Goal: Task Accomplishment & Management: Use online tool/utility

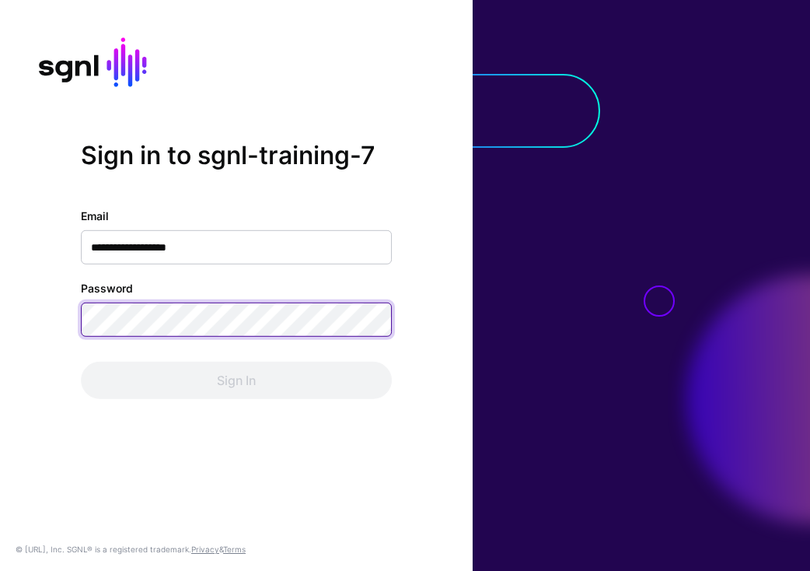
click at [236, 380] on button "Sign In" at bounding box center [236, 379] width 311 height 37
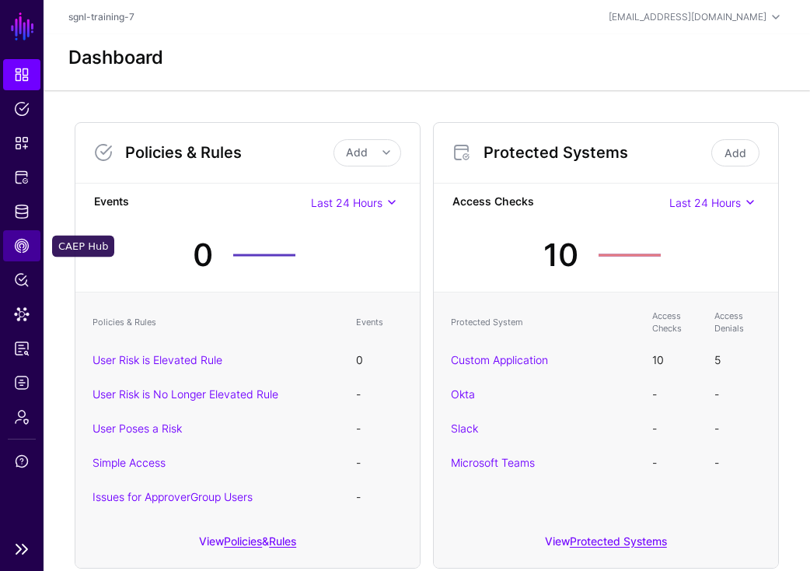
click at [19, 240] on span "CAEP Hub" at bounding box center [22, 246] width 16 height 16
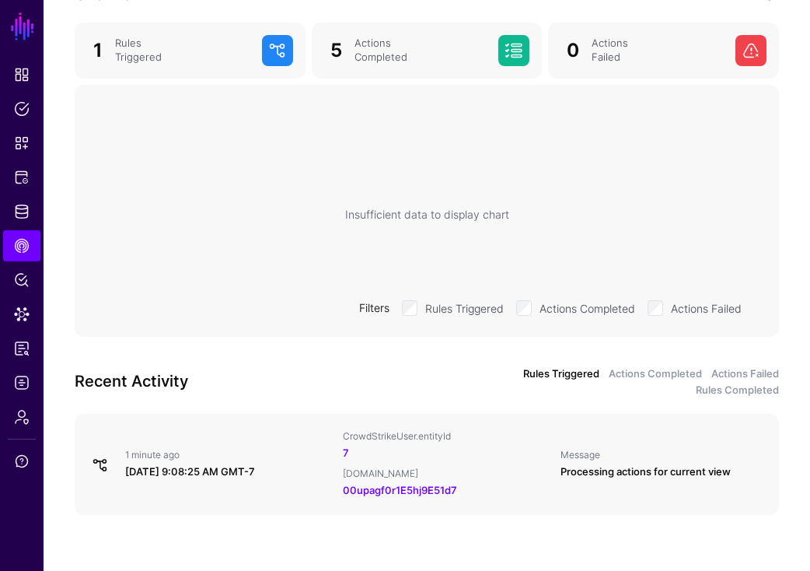
scroll to position [197, 0]
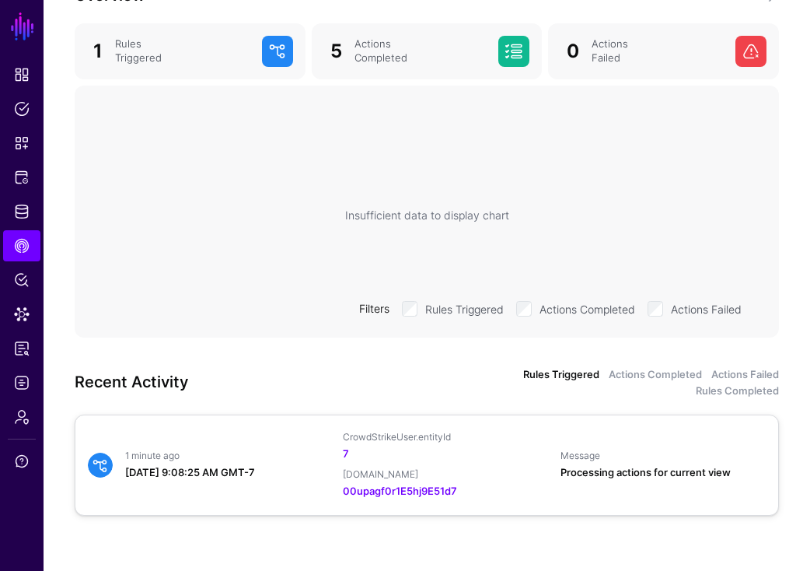
click at [700, 465] on div "Processing actions for current view" at bounding box center [662, 473] width 205 height 16
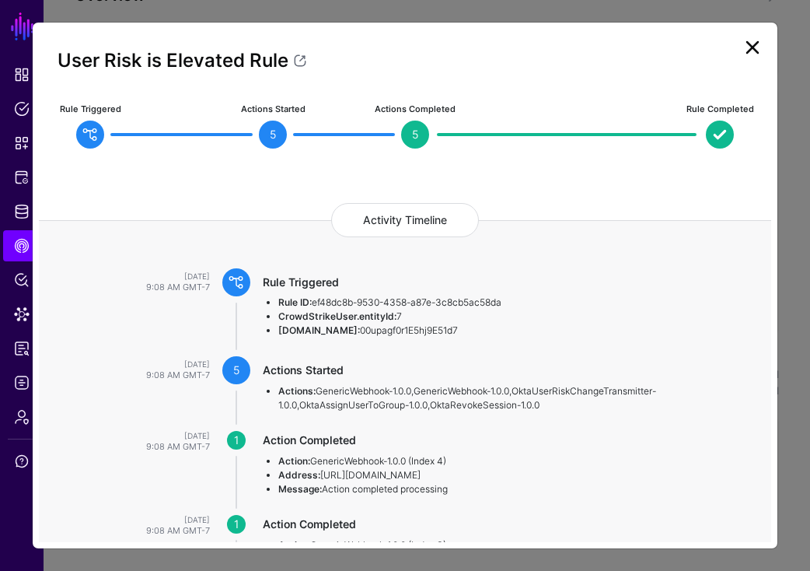
scroll to position [0, 0]
click at [753, 47] on link at bounding box center [752, 47] width 25 height 25
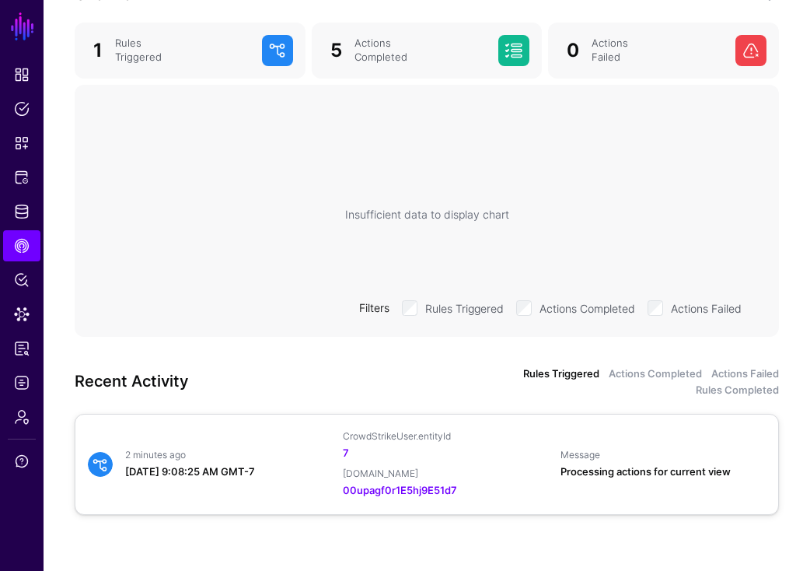
scroll to position [197, 0]
click at [675, 467] on div "Processing actions for current view" at bounding box center [662, 473] width 205 height 16
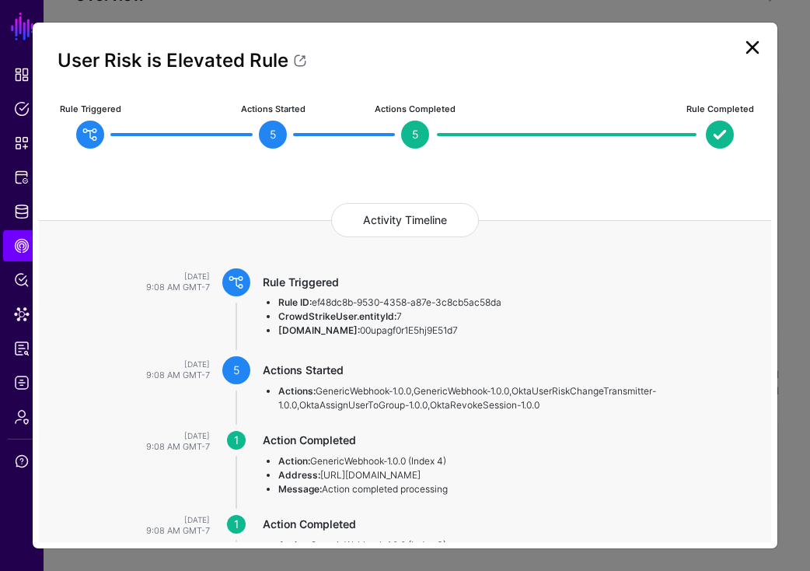
scroll to position [0, 0]
click at [746, 56] on link at bounding box center [752, 47] width 25 height 25
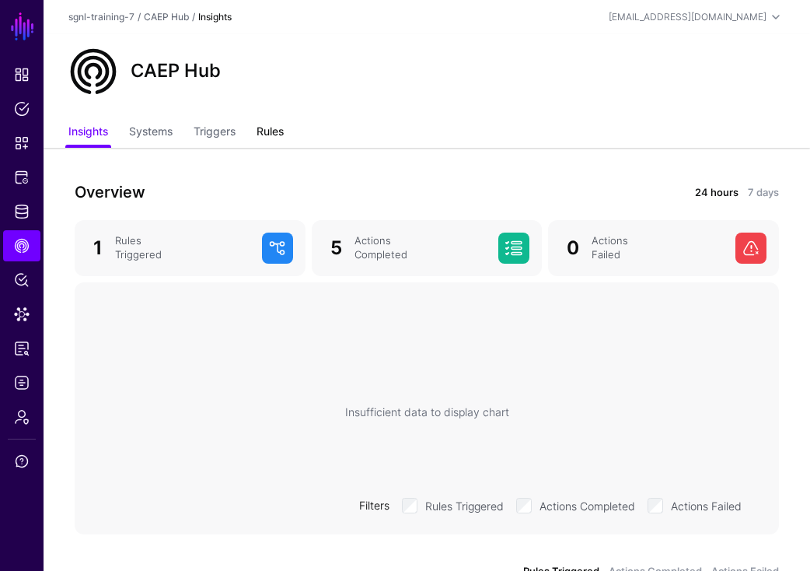
click at [274, 138] on link "Rules" at bounding box center [270, 133] width 27 height 30
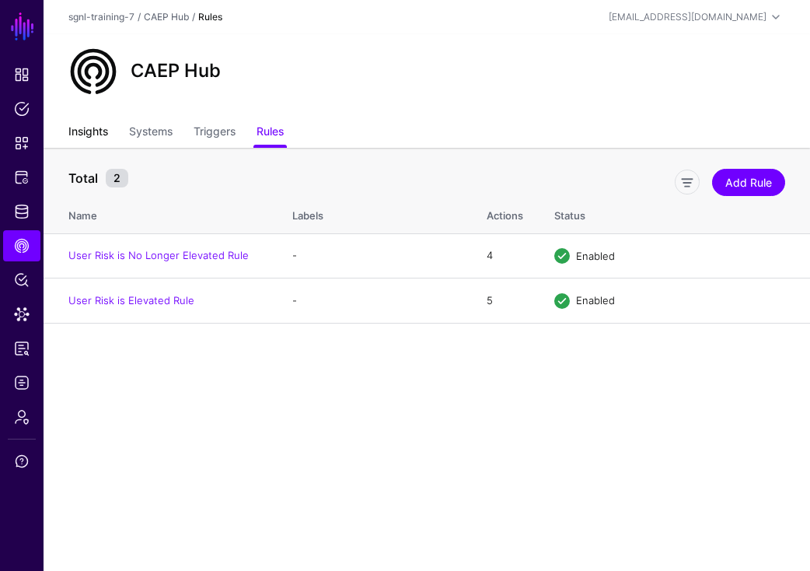
click at [92, 136] on link "Insights" at bounding box center [88, 133] width 40 height 30
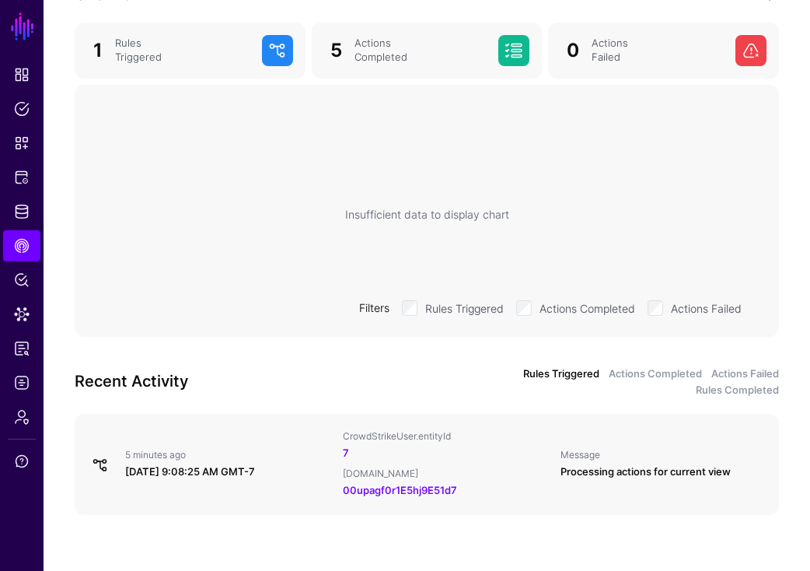
scroll to position [197, 0]
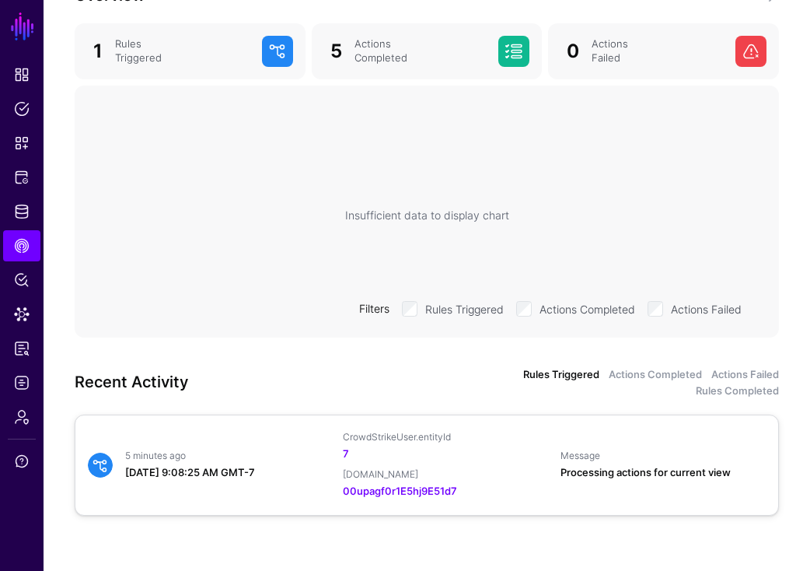
click at [239, 446] on div "5 minutes ago [DATE] 9:08:25 AM GMT-7 CrowdStrikeUser.entityId 7 [DOMAIN_NAME] …" at bounding box center [426, 465] width 689 height 68
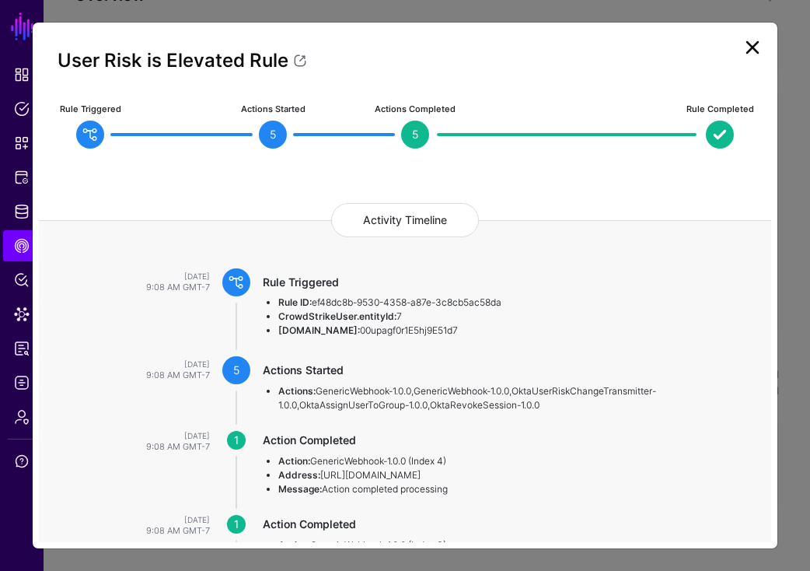
click at [748, 48] on link at bounding box center [752, 47] width 25 height 25
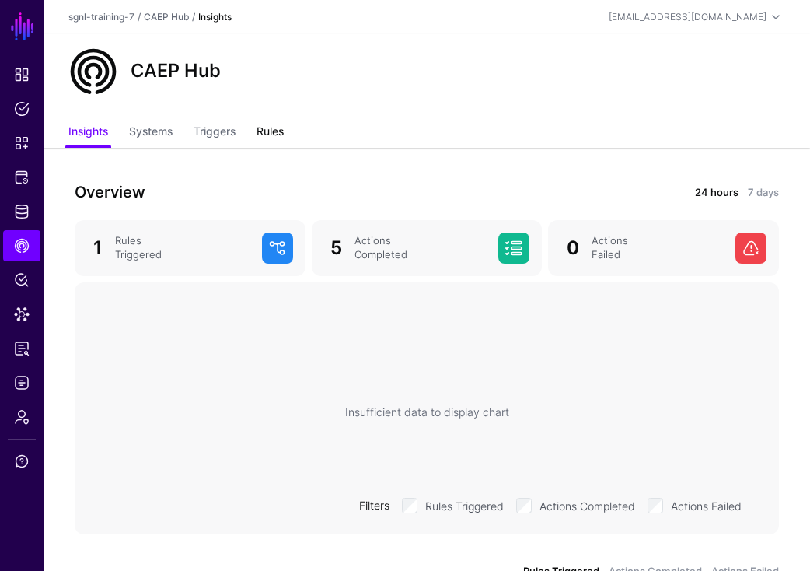
scroll to position [0, 0]
click at [267, 132] on link "Rules" at bounding box center [270, 133] width 27 height 30
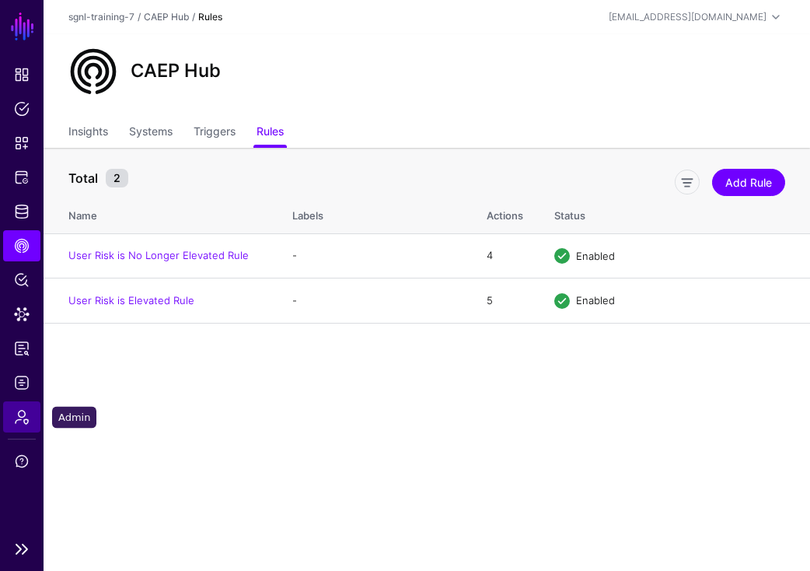
click at [16, 413] on span "Admin" at bounding box center [22, 417] width 16 height 16
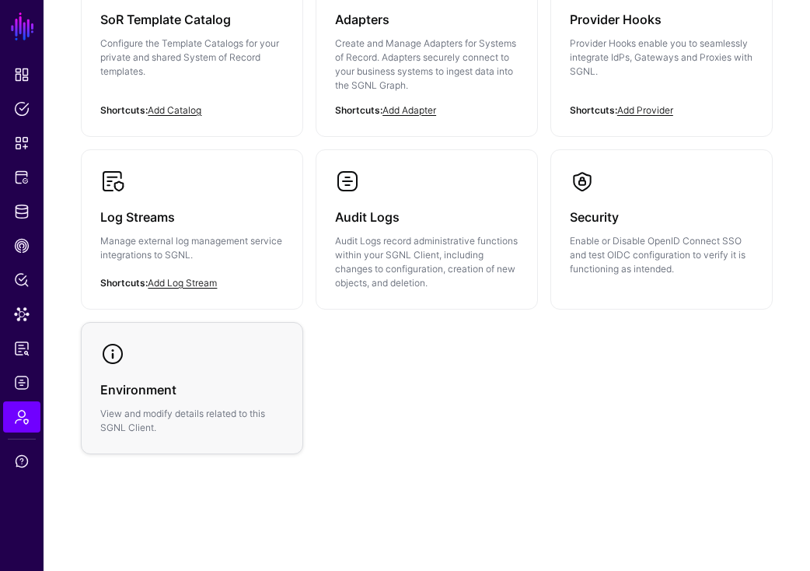
click at [234, 400] on div "Environment View and modify details related to this SGNL Client." at bounding box center [191, 400] width 183 height 68
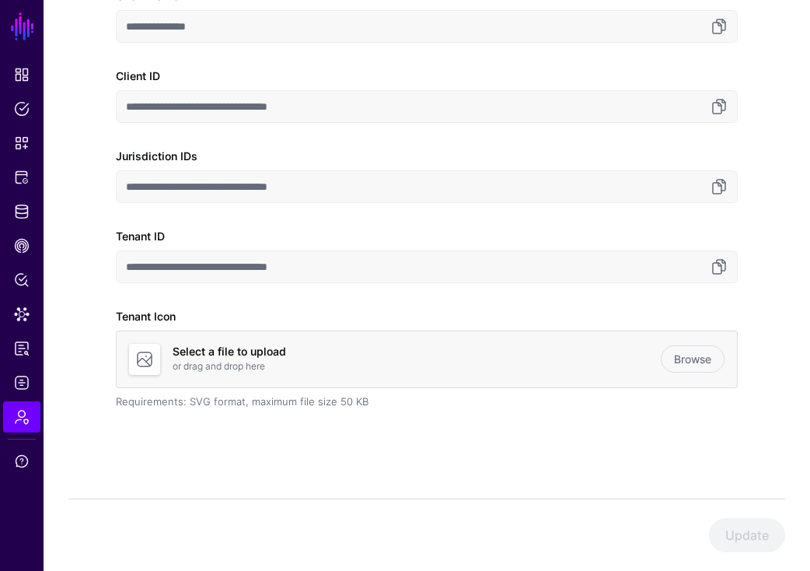
scroll to position [204, 0]
click at [721, 108] on link at bounding box center [719, 106] width 19 height 19
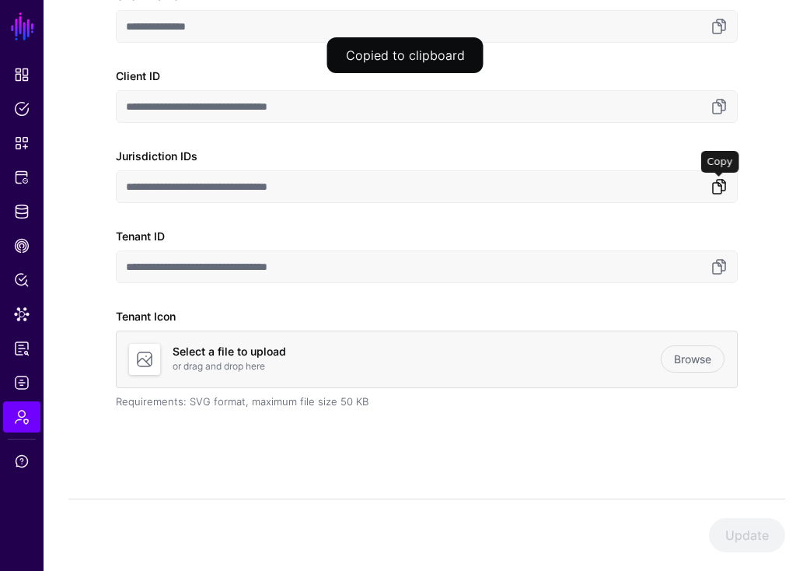
click at [717, 181] on link at bounding box center [719, 186] width 19 height 19
click at [715, 264] on link at bounding box center [719, 266] width 19 height 19
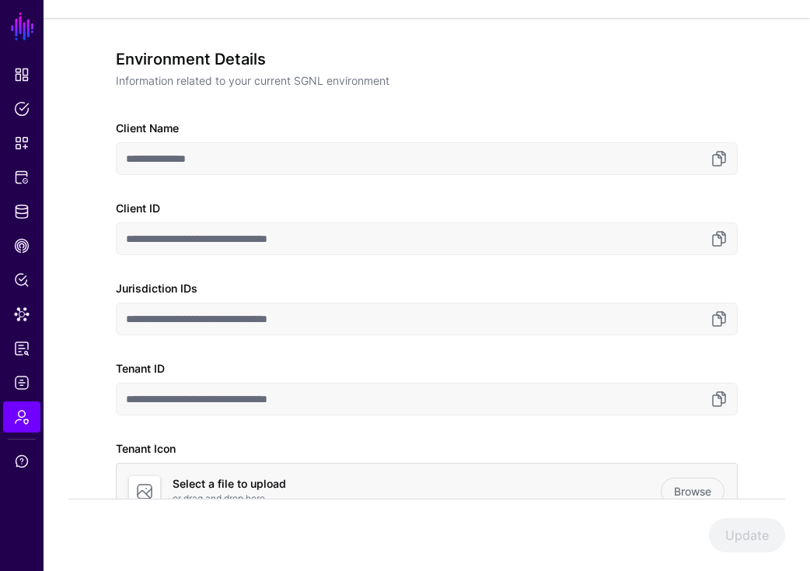
scroll to position [72, 0]
click at [721, 155] on link at bounding box center [719, 158] width 19 height 19
click at [17, 185] on link "Protected Systems" at bounding box center [21, 177] width 37 height 31
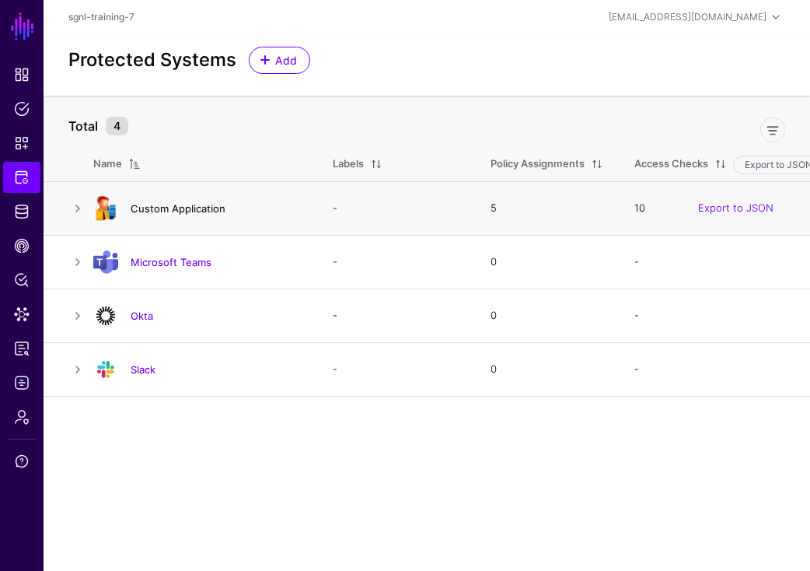
click at [168, 208] on link "Custom Application" at bounding box center [178, 208] width 95 height 12
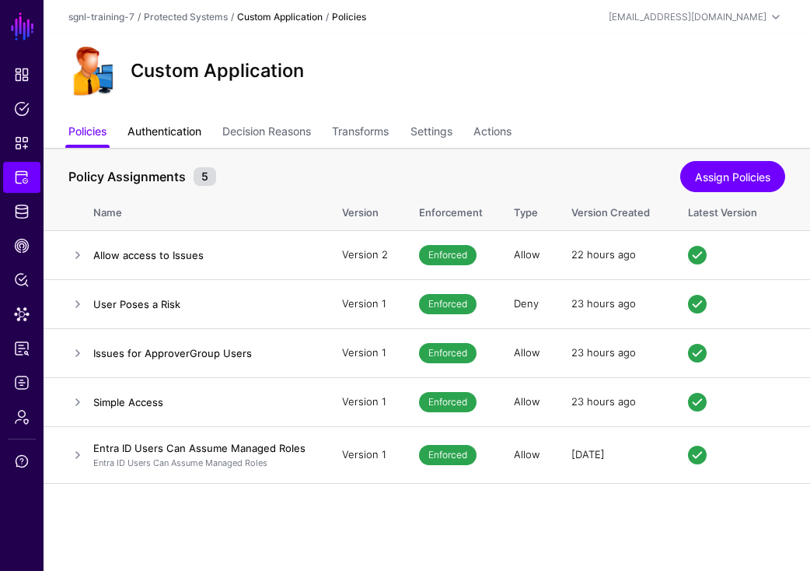
click at [169, 132] on link "Authentication" at bounding box center [164, 133] width 74 height 30
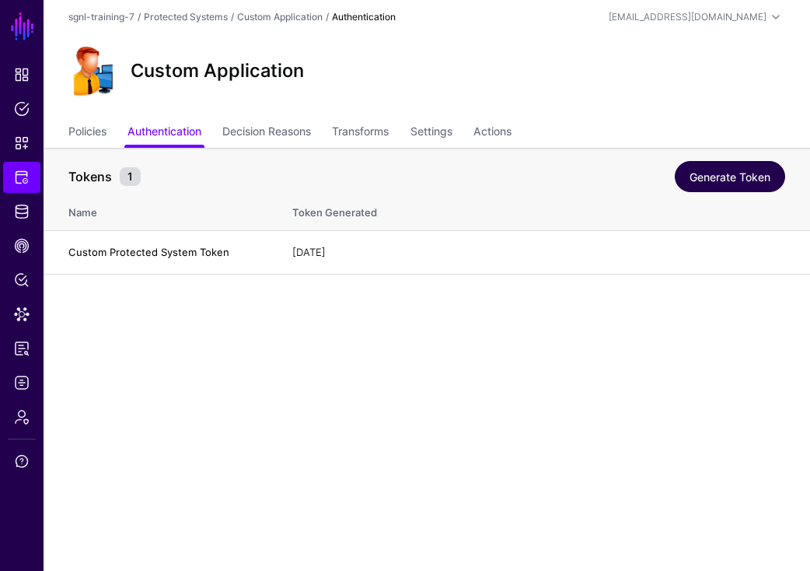
click at [703, 176] on link "Generate Token" at bounding box center [730, 176] width 110 height 31
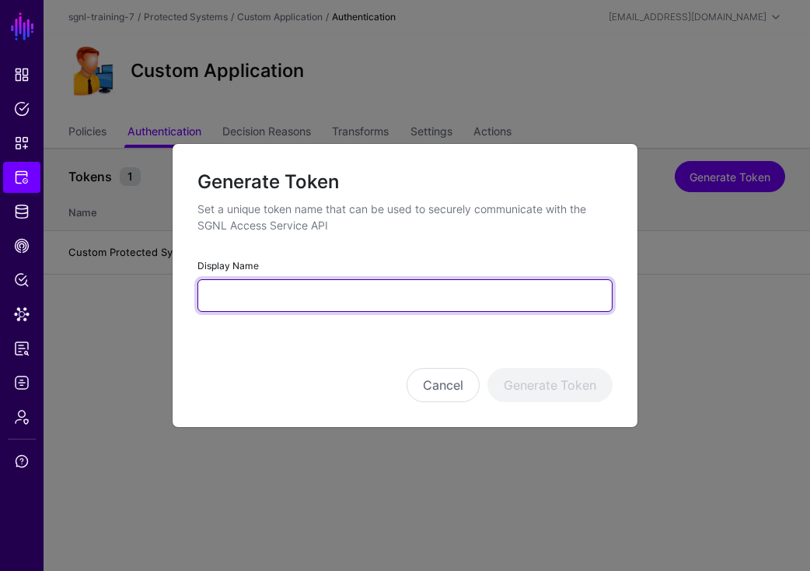
click at [365, 301] on input "Display Name" at bounding box center [404, 295] width 415 height 33
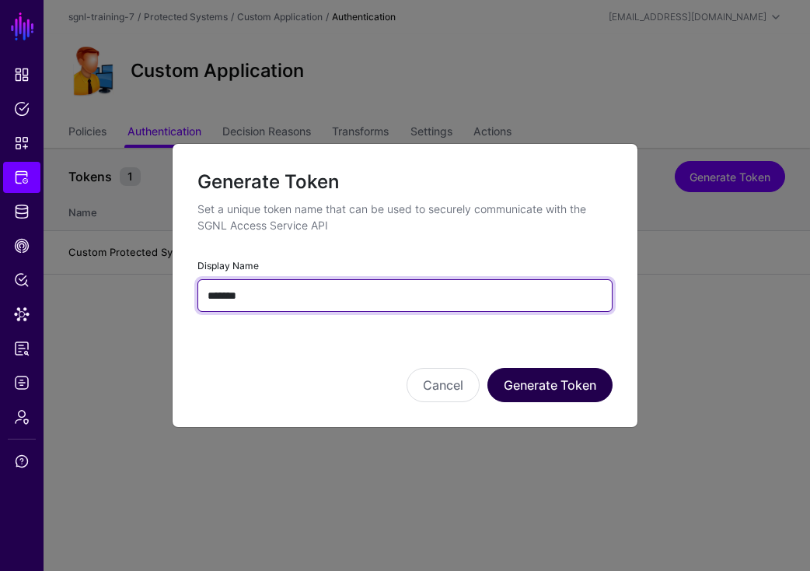
type input "*******"
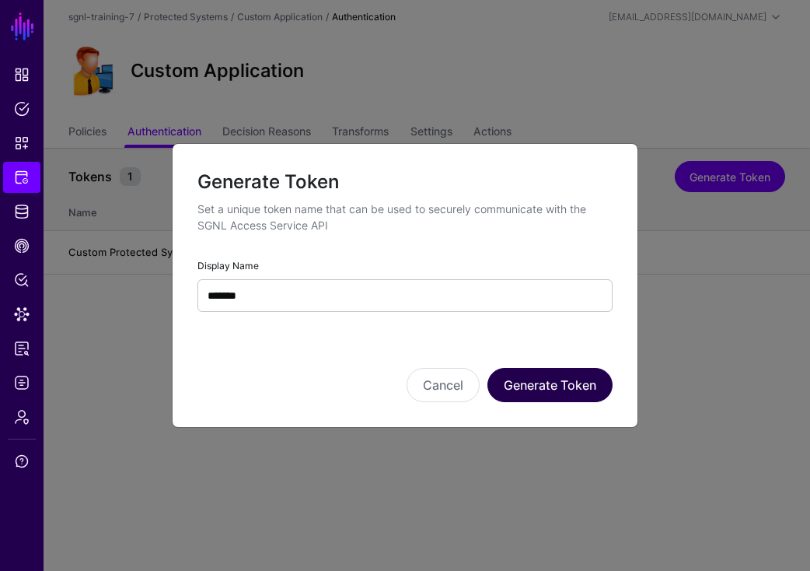
click at [502, 383] on button "Generate Token" at bounding box center [549, 385] width 125 height 34
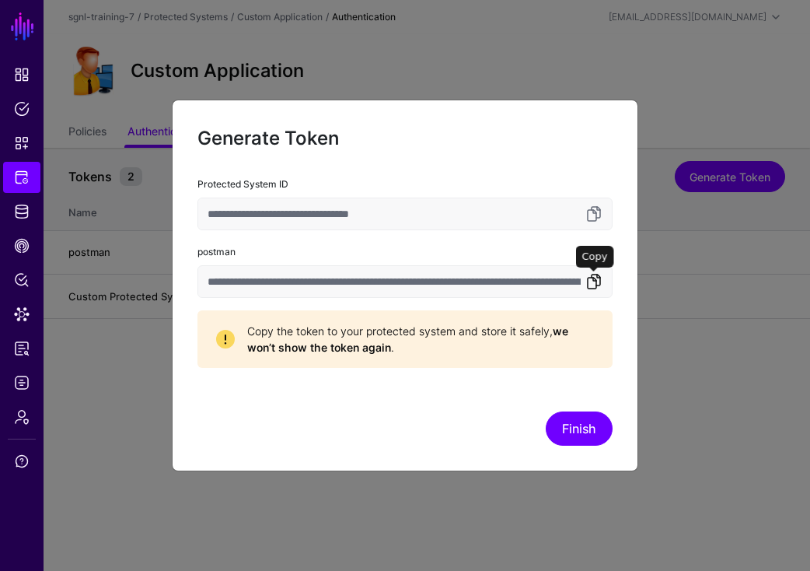
click at [588, 280] on link at bounding box center [594, 281] width 19 height 19
click at [592, 430] on button "Finish" at bounding box center [579, 428] width 67 height 34
